Goal: Transaction & Acquisition: Purchase product/service

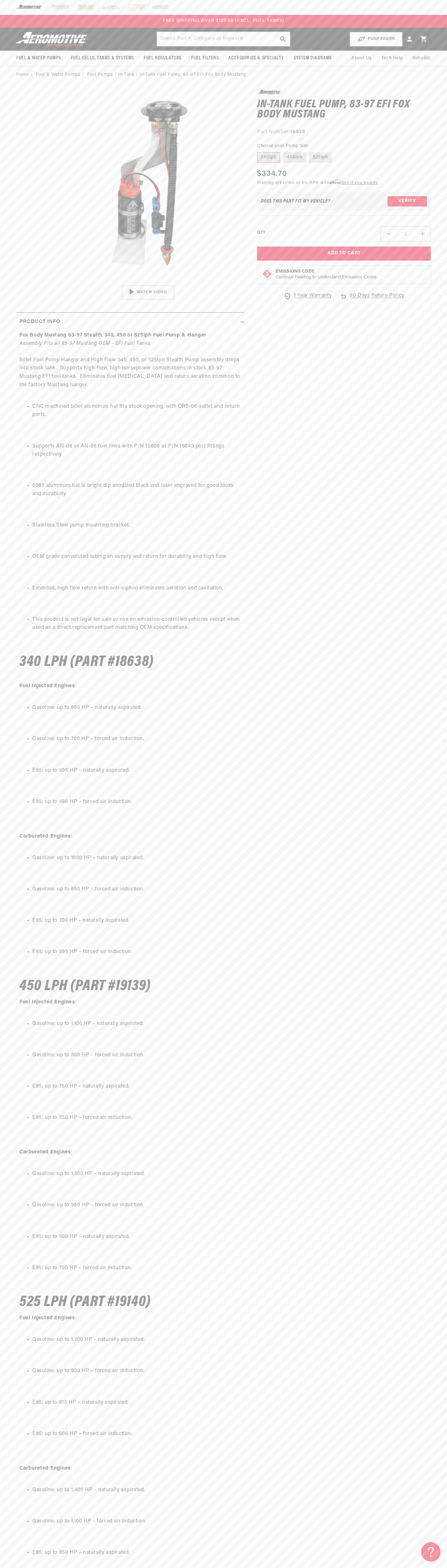
click at [327, 18] on div "FREE SHIPPING OVER $109.00 (EXCL. FUEL TANKS)" at bounding box center [224, 22] width 447 height 13
click at [424, 1452] on div "0.0 star rating Write a review In-Tank Fuel Pump, 83-97 EFI Fox Body Mustang In…" at bounding box center [337, 885] width 187 height 1591
click at [29, 1568] on html "Skip to content Your cart Your cart is empty Loading... You may also like Subto…" at bounding box center [224, 784] width 447 height 1568
click at [2, 20] on div "FREE SHIPPING OVER $109.00 (EXCL. FUEL TANKS)" at bounding box center [224, 22] width 447 height 13
